Goal: Task Accomplishment & Management: Complete application form

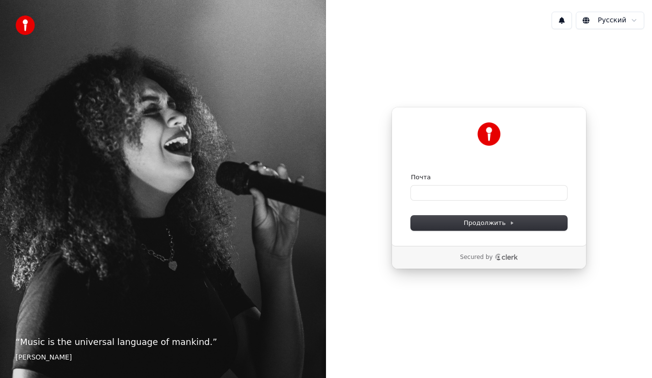
click at [477, 200] on form "Почта Продолжить" at bounding box center [489, 201] width 156 height 57
click at [477, 188] on input "Почта" at bounding box center [489, 192] width 156 height 15
click at [498, 260] on icon "Clerk logo" at bounding box center [506, 256] width 23 height 7
click at [464, 197] on input "Почта" at bounding box center [489, 192] width 156 height 15
type input "*"
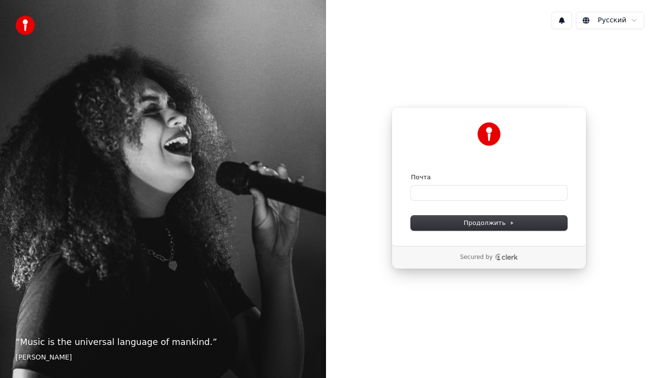
click at [490, 256] on p "Secured by" at bounding box center [476, 257] width 33 height 8
click at [466, 260] on p "Secured by" at bounding box center [476, 257] width 33 height 8
click at [499, 254] on icon "Clerk logo" at bounding box center [506, 256] width 23 height 7
click at [502, 256] on icon "Clerk logo" at bounding box center [510, 256] width 16 height 5
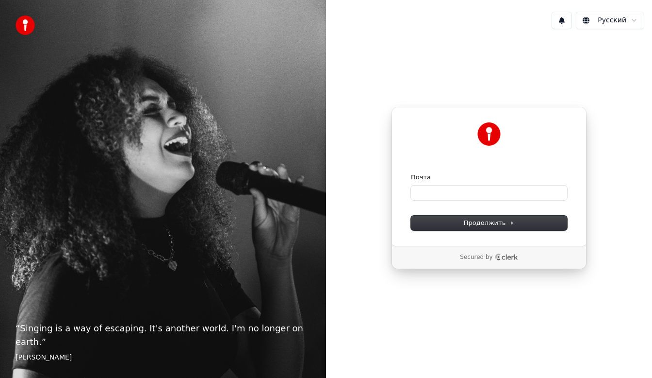
click at [497, 259] on icon "Clerk logo" at bounding box center [498, 259] width 4 height 1
click at [432, 200] on form "Почта Продолжить" at bounding box center [489, 201] width 156 height 57
click at [469, 255] on p "Secured by" at bounding box center [476, 257] width 33 height 8
click at [503, 256] on icon "Clerk logo" at bounding box center [506, 256] width 23 height 7
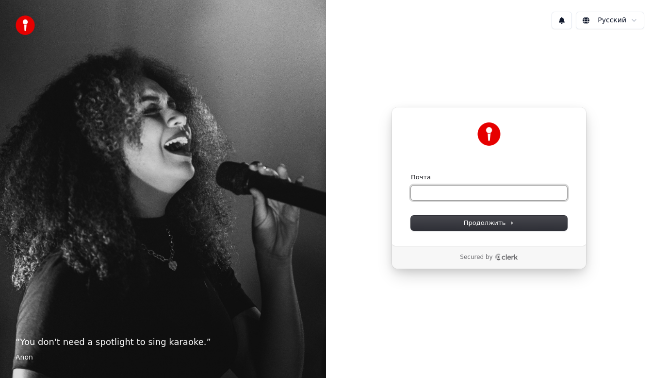
click at [437, 197] on input "Почта" at bounding box center [489, 192] width 156 height 15
type input "*"
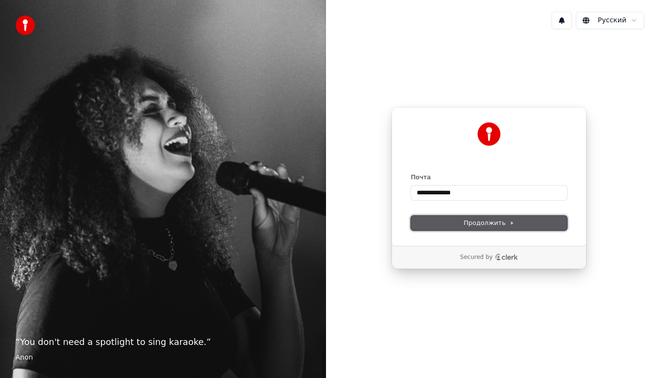
click at [451, 223] on button "Продолжить" at bounding box center [489, 222] width 156 height 15
type input "**********"
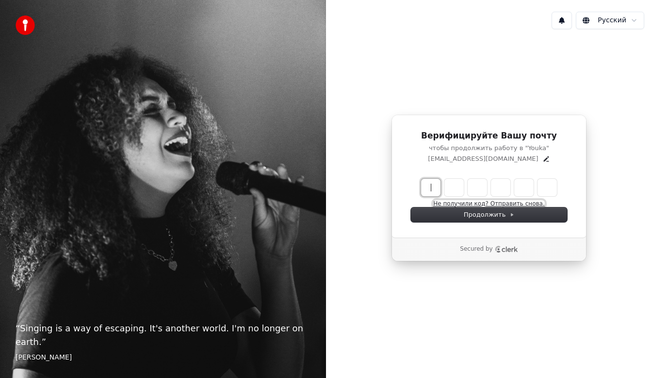
click at [450, 204] on button "Не получили код? Отправить снова." at bounding box center [488, 204] width 111 height 8
click at [446, 202] on div "Не получили код? Отправить снова. (26)" at bounding box center [489, 193] width 156 height 29
click at [460, 200] on button "Не получили код? Отправить снова." at bounding box center [488, 204] width 111 height 8
click at [509, 246] on icon "Clerk logo" at bounding box center [506, 249] width 23 height 7
